Goal: Find specific page/section: Find specific page/section

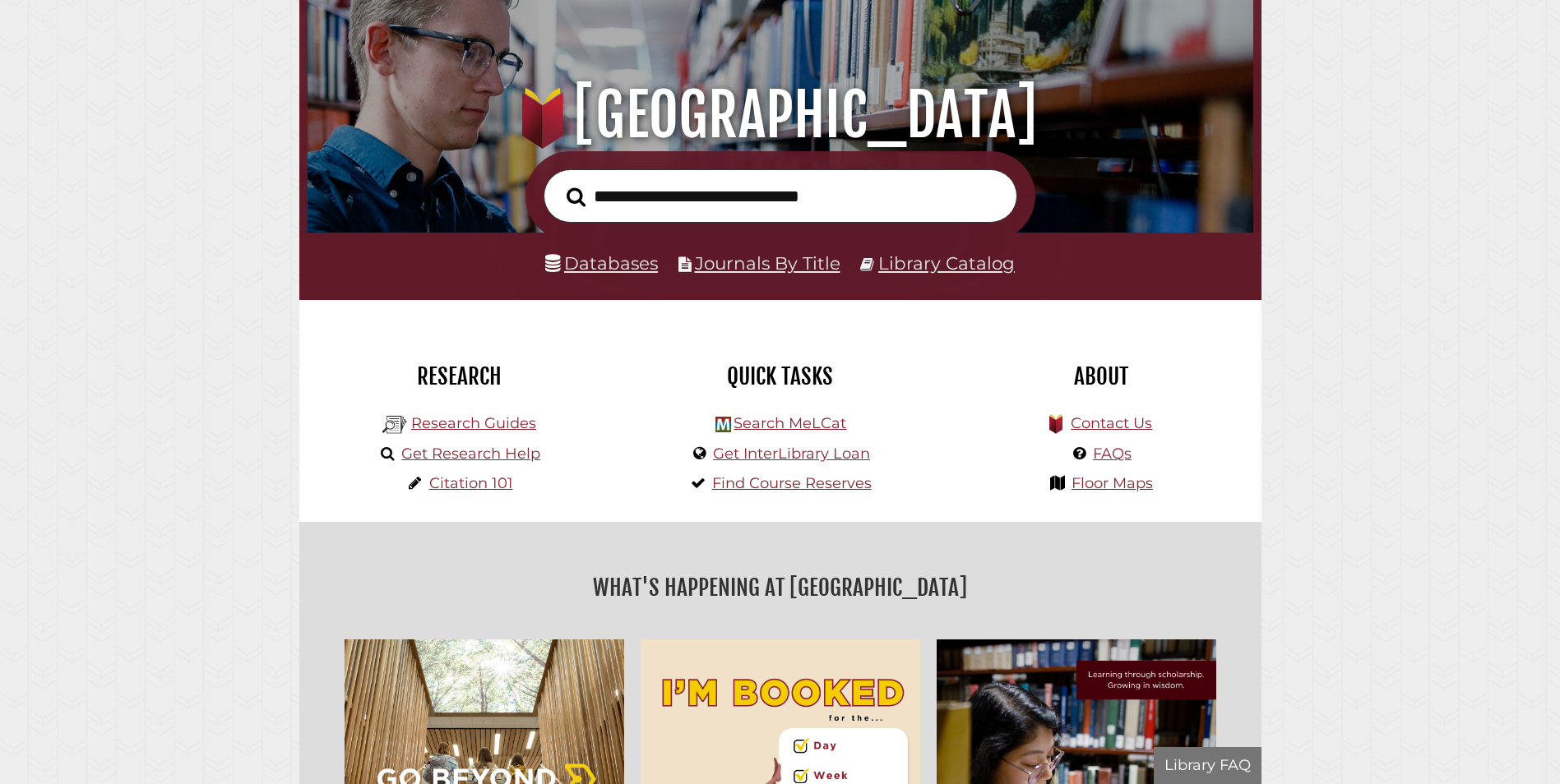
scroll to position [312, 938]
click at [604, 261] on link "Databases" at bounding box center [601, 263] width 112 height 22
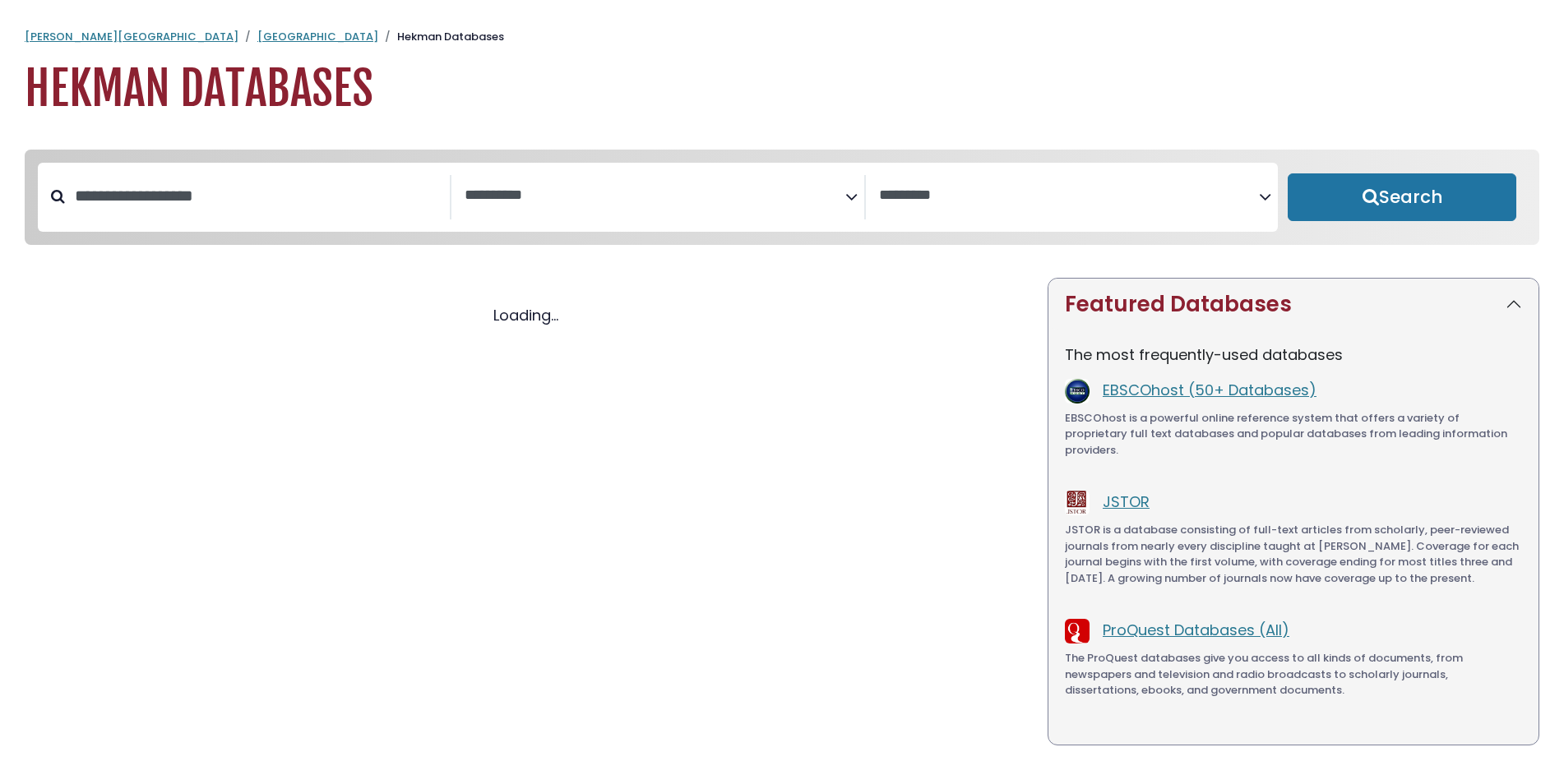
select select "Database Subject Filter"
select select "Database Vendors Filter"
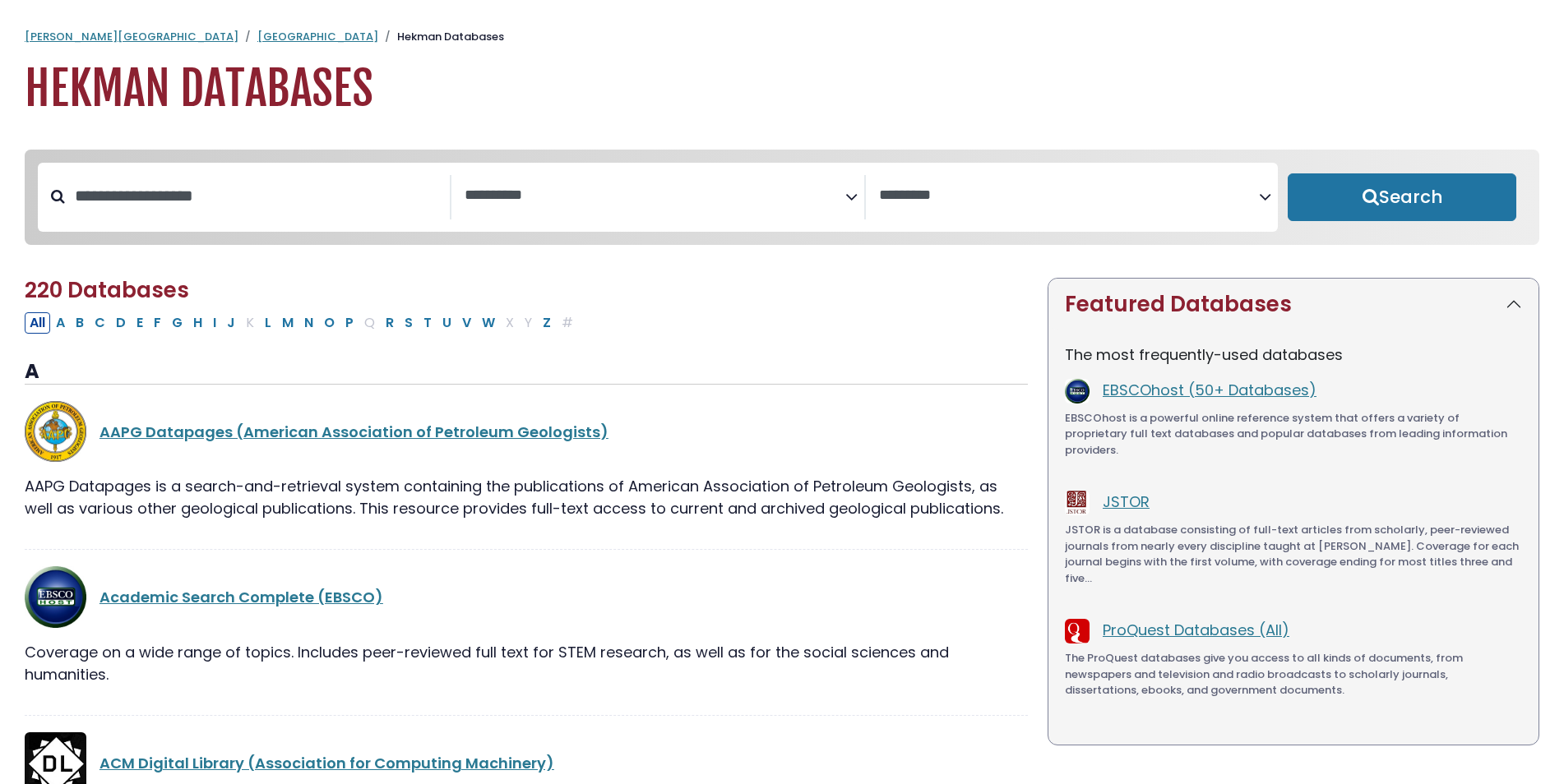
select select "Database Subject Filter"
select select "Database Vendors Filter"
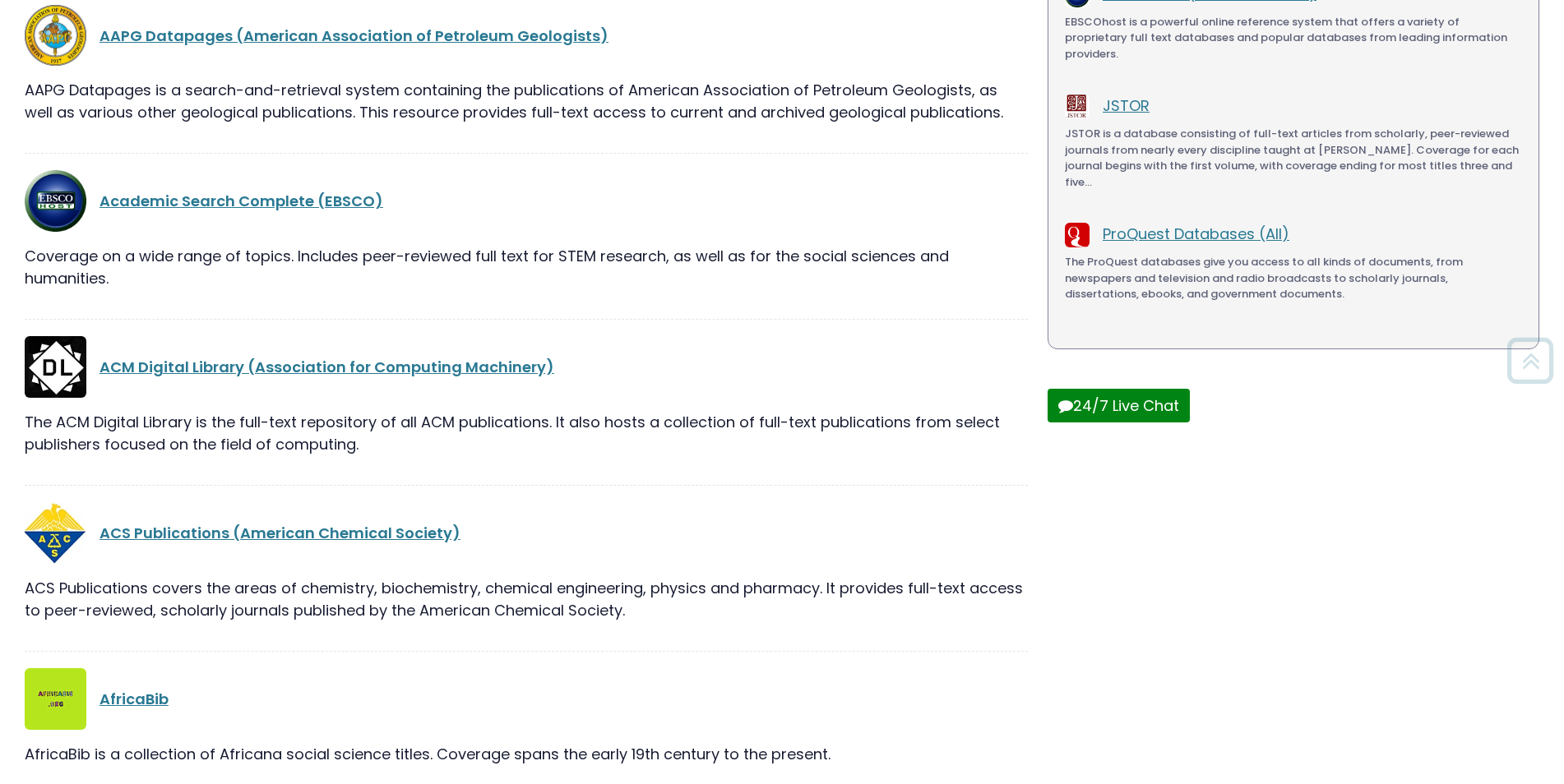
scroll to position [411, 0]
